Goal: Communication & Community: Answer question/provide support

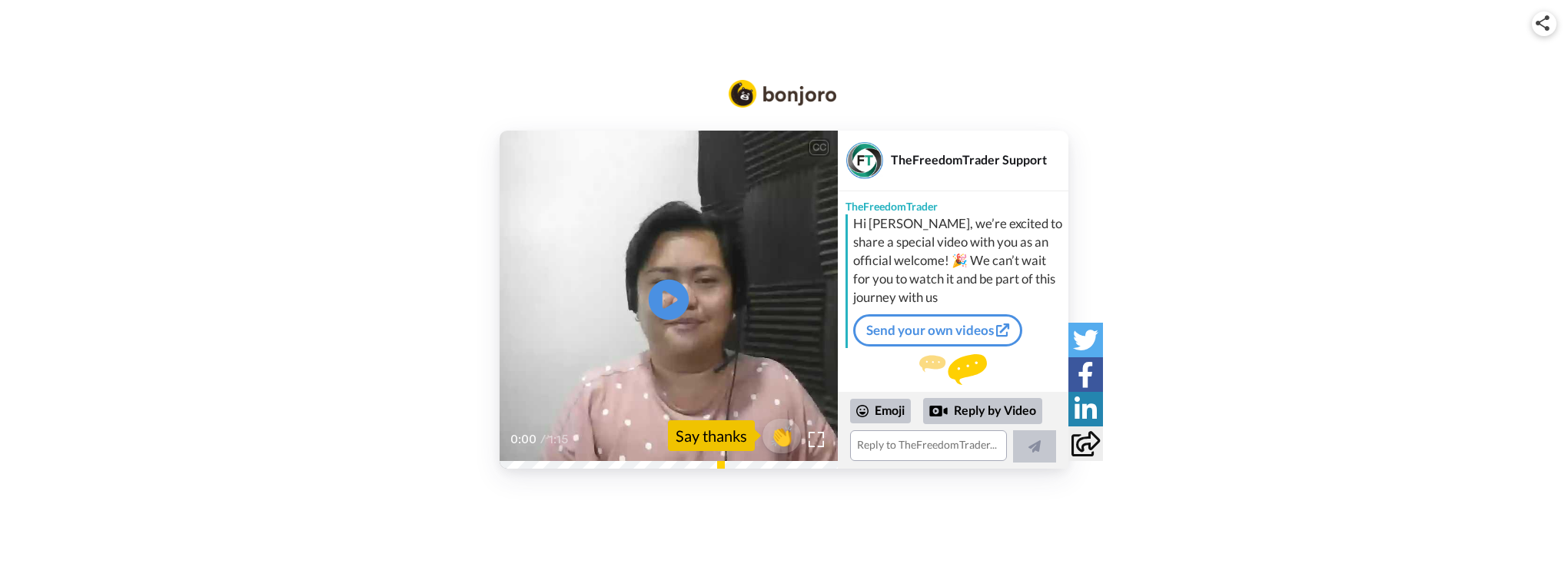
click at [675, 294] on icon at bounding box center [669, 300] width 41 height 41
click at [926, 449] on textarea at bounding box center [928, 445] width 157 height 31
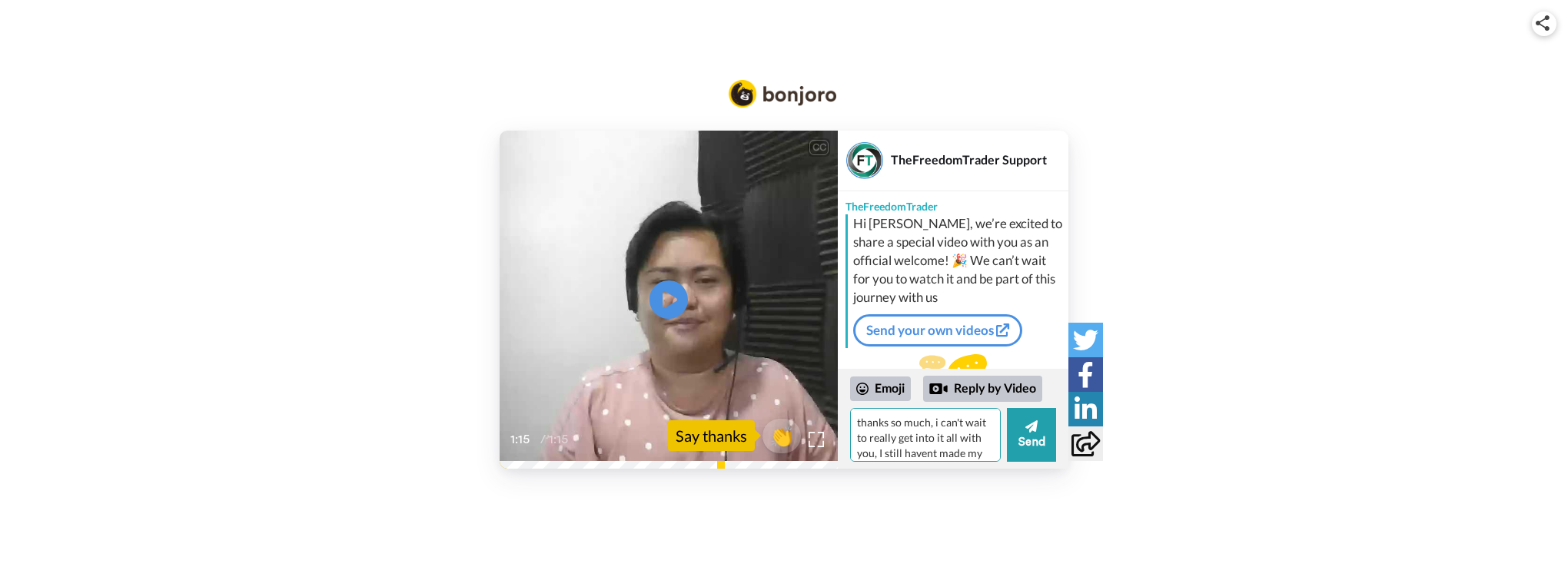
scroll to position [14, 0]
click at [942, 454] on textarea "thanks so much, i can't wait to really get into it all with you, I still haven'…" at bounding box center [925, 435] width 151 height 54
drag, startPoint x: 978, startPoint y: 455, endPoint x: 966, endPoint y: 455, distance: 12.0
click at [966, 455] on textarea "thanks so much, i can't wait to really get into it all with you, I still haven'…" at bounding box center [925, 435] width 151 height 54
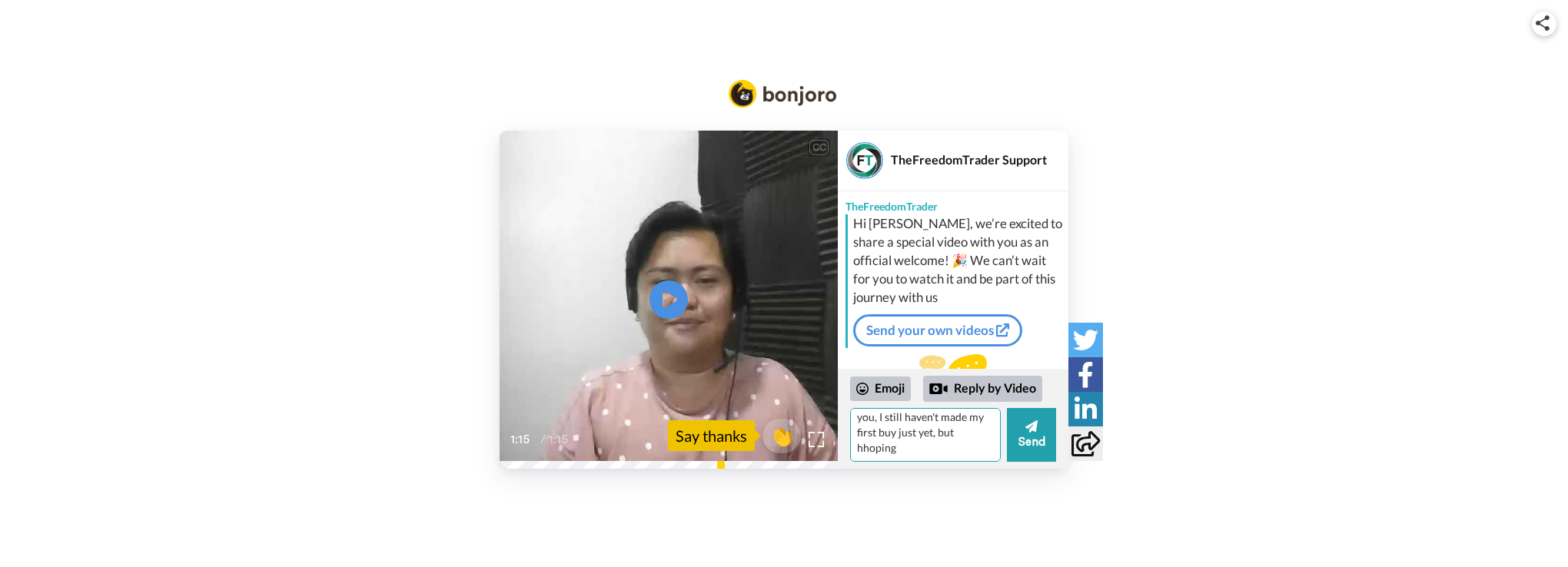
drag, startPoint x: 958, startPoint y: 456, endPoint x: 938, endPoint y: 457, distance: 20.0
click at [938, 457] on textarea "thanks so much, i can't wait to really get into it all with you, I still haven'…" at bounding box center [925, 435] width 151 height 54
click at [912, 444] on textarea "thanks so much, i can't wait to really get into it all with you, I still haven'…" at bounding box center [925, 435] width 151 height 54
drag, startPoint x: 911, startPoint y: 447, endPoint x: 822, endPoint y: 449, distance: 89.0
click at [822, 449] on div "CC Play/Pause 1:15 / 1:15 👏 Say thanks TheFreedomTrader Support TheFreedomTrade…" at bounding box center [784, 300] width 569 height 338
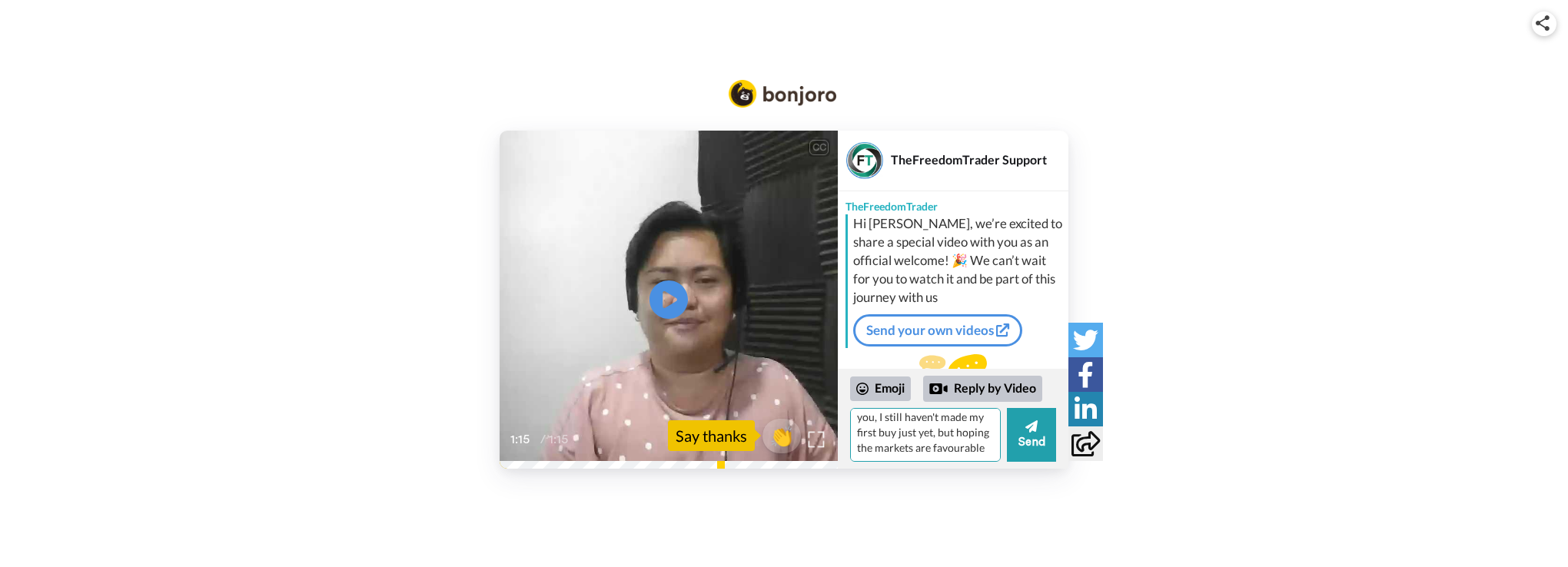
scroll to position [44, 0]
type textarea "thanks so much, i can't wait to really get into it all with you, I still haven'…"
click at [1033, 434] on button "Send" at bounding box center [1031, 435] width 49 height 54
